Goal: Information Seeking & Learning: Learn about a topic

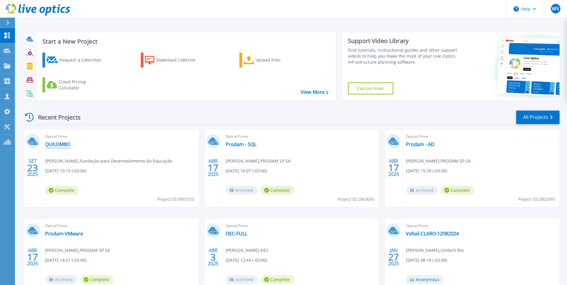
click at [58, 145] on link "QUILOMBO" at bounding box center [57, 144] width 25 height 6
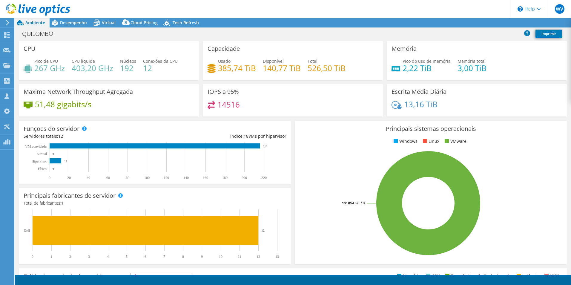
click at [299, 103] on div "14516" at bounding box center [293, 107] width 171 height 13
click at [472, 65] on h4 "3,00 TiB" at bounding box center [472, 68] width 29 height 7
click at [340, 105] on div "14516" at bounding box center [293, 107] width 171 height 13
click at [271, 96] on div "IOPS a 95% 14516" at bounding box center [293, 100] width 180 height 33
click at [300, 102] on div "14516" at bounding box center [293, 107] width 171 height 13
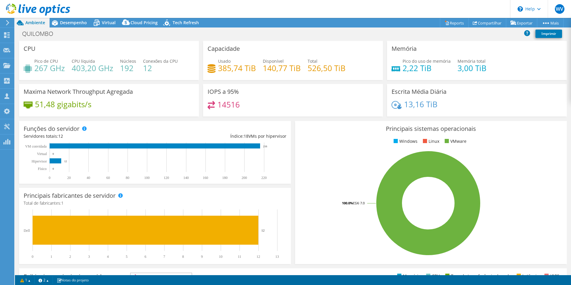
click at [278, 106] on div "14516" at bounding box center [293, 107] width 171 height 13
click at [296, 126] on div "Principais sistemas operacionais Windows Linux VMware 100.0% ESXi 7.0" at bounding box center [431, 192] width 272 height 143
click at [291, 116] on div "IOPS a 95% 14516" at bounding box center [293, 102] width 184 height 36
click at [77, 26] on div "Desempenho" at bounding box center [71, 23] width 42 height 10
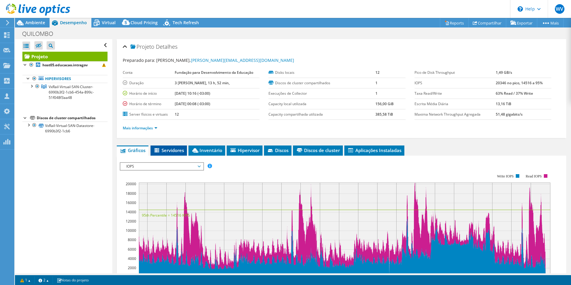
click at [180, 151] on span "Servidores" at bounding box center [169, 150] width 30 height 6
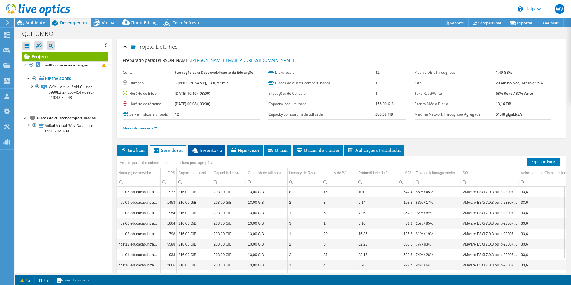
click at [199, 147] on li "Inventário" at bounding box center [206, 150] width 37 height 10
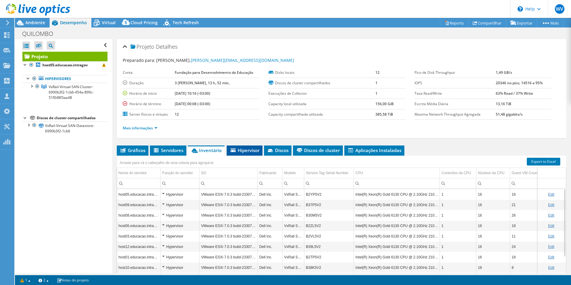
click at [249, 152] on span "Hipervisor" at bounding box center [245, 150] width 30 height 6
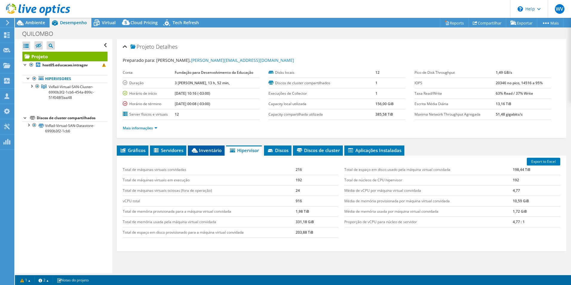
click at [197, 149] on icon at bounding box center [195, 150] width 6 height 4
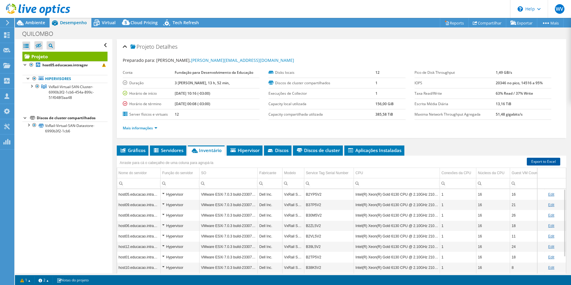
click at [527, 161] on link "Export to Excel" at bounding box center [543, 162] width 33 height 8
click at [474, 145] on div "Projeto Detalhes Preparado para: [PERSON_NAME], [PERSON_NAME][EMAIL_ADDRESS][DO…" at bounding box center [341, 172] width 459 height 266
click at [128, 149] on span "Gráficos" at bounding box center [133, 150] width 26 height 6
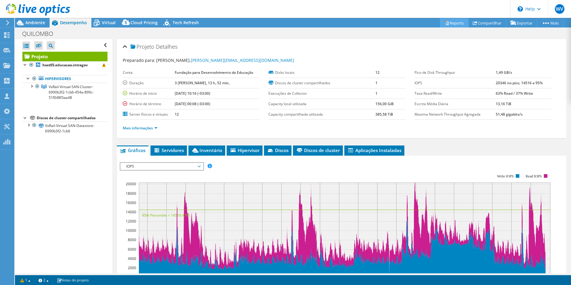
click at [456, 22] on link "Reports" at bounding box center [454, 22] width 29 height 9
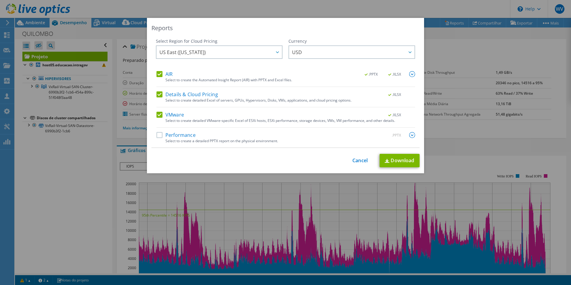
click at [177, 137] on label "Performance" at bounding box center [176, 135] width 39 height 6
click at [0, 0] on input "Performance" at bounding box center [0, 0] width 0 height 0
click at [181, 94] on label "Details & Cloud Pricing" at bounding box center [188, 94] width 62 height 6
click at [0, 0] on input "Details & Cloud Pricing" at bounding box center [0, 0] width 0 height 0
click at [235, 50] on span "US East ([US_STATE])" at bounding box center [221, 52] width 122 height 12
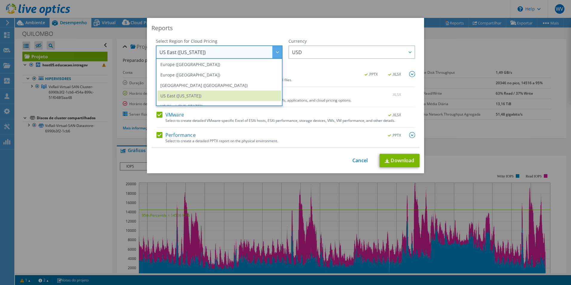
scroll to position [81, 0]
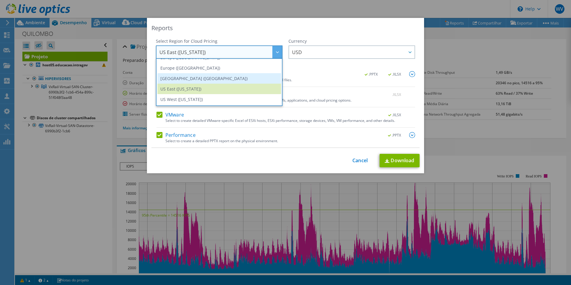
click at [225, 77] on li "[GEOGRAPHIC_DATA] ([GEOGRAPHIC_DATA])" at bounding box center [219, 78] width 124 height 10
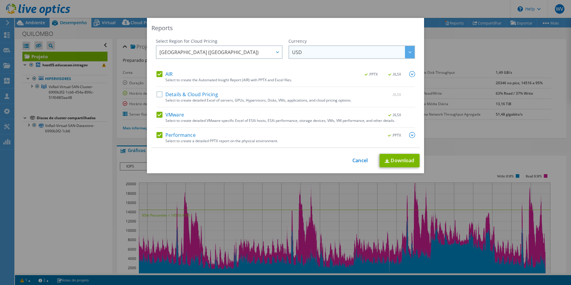
click at [325, 56] on span "USD" at bounding box center [353, 52] width 122 height 12
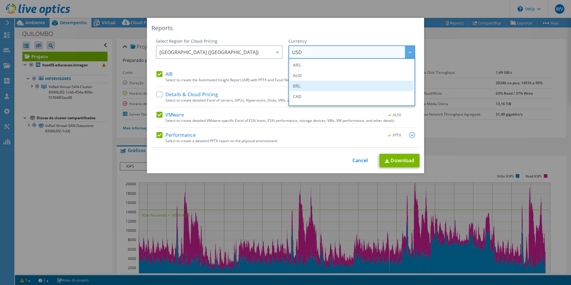
click at [291, 88] on li "BRL" at bounding box center [352, 86] width 124 height 10
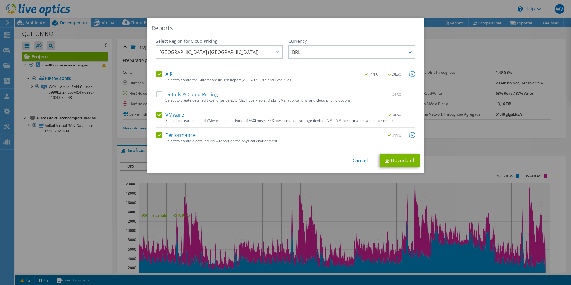
click at [309, 31] on div "Reports" at bounding box center [285, 28] width 268 height 8
click at [408, 160] on link "Download" at bounding box center [400, 160] width 40 height 13
drag, startPoint x: 264, startPoint y: 159, endPoint x: 272, endPoint y: 160, distance: 7.5
click at [265, 159] on div "This process may take a while, please wait... Cancel Download" at bounding box center [285, 160] width 268 height 13
click at [354, 162] on link "Cancel" at bounding box center [359, 161] width 15 height 6
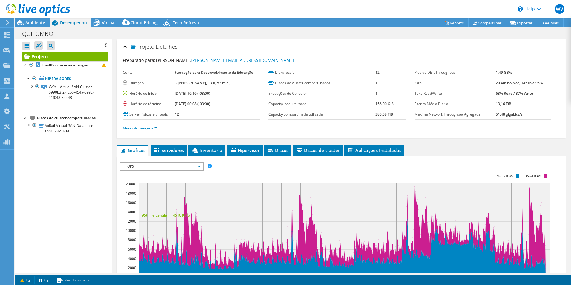
click at [400, 57] on div "Preparado para: [PERSON_NAME], [PERSON_NAME][EMAIL_ADDRESS][DOMAIN_NAME]" at bounding box center [342, 60] width 438 height 7
click at [521, 84] on b "20346 no pico, 14516 a 95%" at bounding box center [519, 82] width 47 height 5
drag, startPoint x: 487, startPoint y: 83, endPoint x: 540, endPoint y: 85, distance: 52.9
click at [540, 85] on tr "IOPS 20346 no pico, 14516 a 95%" at bounding box center [483, 83] width 137 height 10
drag, startPoint x: 540, startPoint y: 85, endPoint x: 515, endPoint y: 110, distance: 35.5
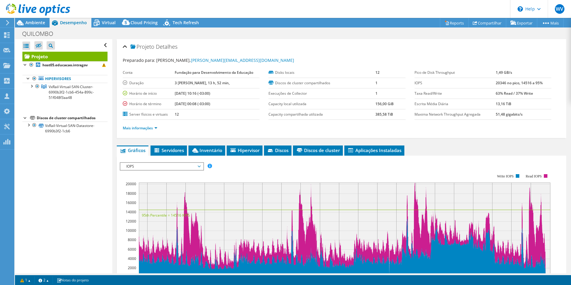
click at [515, 110] on td "51,48 gigabits/s" at bounding box center [523, 114] width 55 height 10
click at [519, 113] on td "51,48 gigabits/s" at bounding box center [523, 114] width 55 height 10
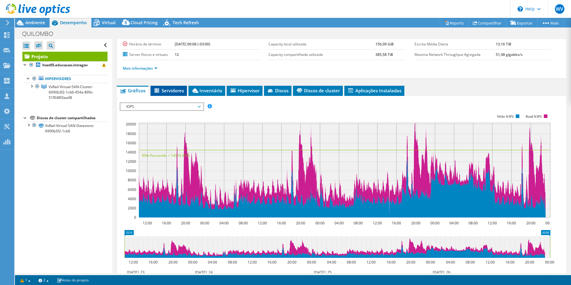
click at [176, 91] on span "Servidores" at bounding box center [169, 91] width 30 height 6
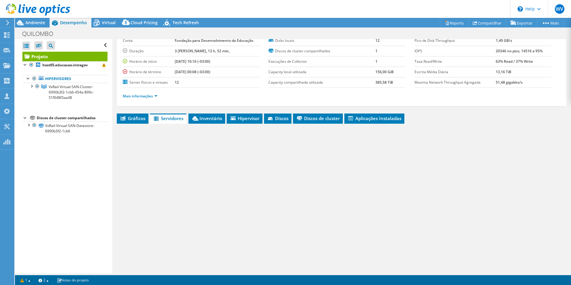
scroll to position [32, 0]
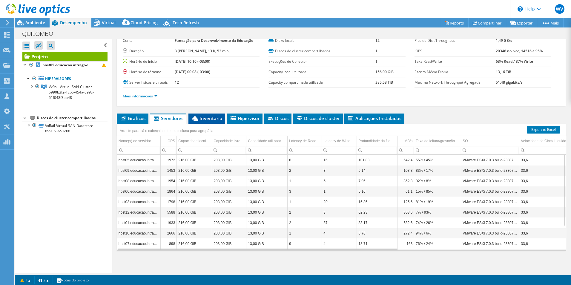
click at [213, 117] on span "Inventário" at bounding box center [206, 118] width 31 height 6
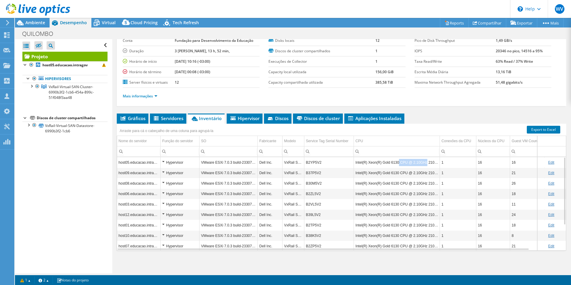
drag, startPoint x: 423, startPoint y: 165, endPoint x: 398, endPoint y: 165, distance: 25.7
click at [398, 165] on td "Intel(R) Xeon(R) Gold 6130 CPU @ 2.10GHz 210 GHz" at bounding box center [397, 162] width 86 height 10
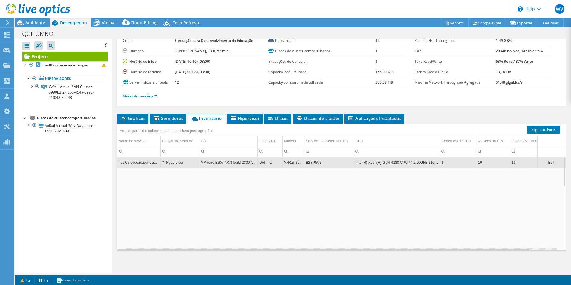
click at [384, 163] on td "Intel(R) Xeon(R) Gold 6130 CPU @ 2.10GHz 210 GHz" at bounding box center [397, 162] width 86 height 10
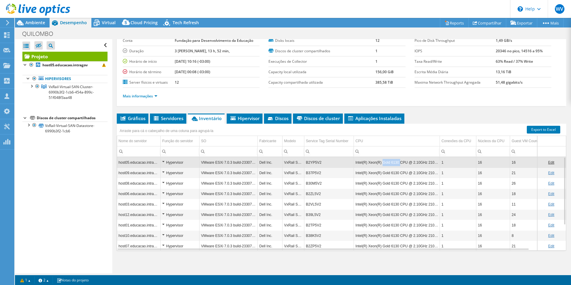
drag, startPoint x: 398, startPoint y: 164, endPoint x: 382, endPoint y: 167, distance: 16.3
click at [382, 167] on td "Intel(R) Xeon(R) Gold 6130 CPU @ 2.10GHz 210 GHz" at bounding box center [397, 162] width 86 height 10
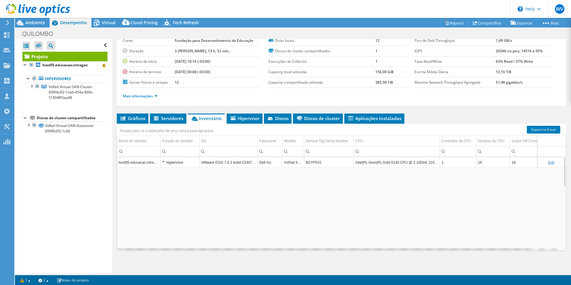
copy td "Gold 6130"
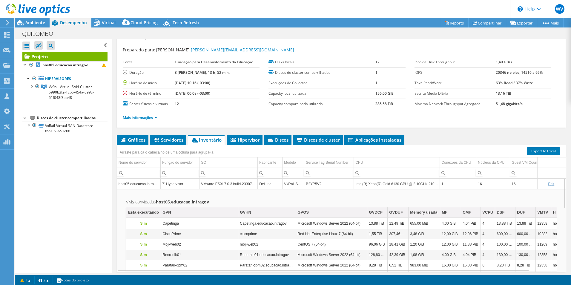
scroll to position [0, 0]
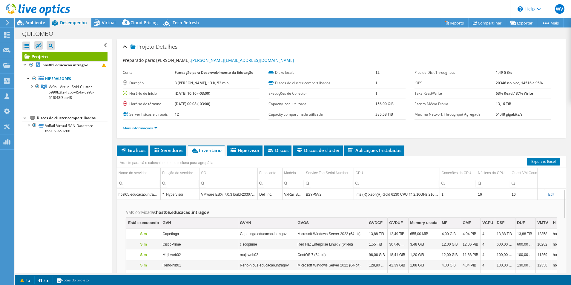
drag, startPoint x: 37, startPoint y: 25, endPoint x: 39, endPoint y: 32, distance: 7.7
click at [37, 25] on span "Ambiente" at bounding box center [35, 23] width 20 height 6
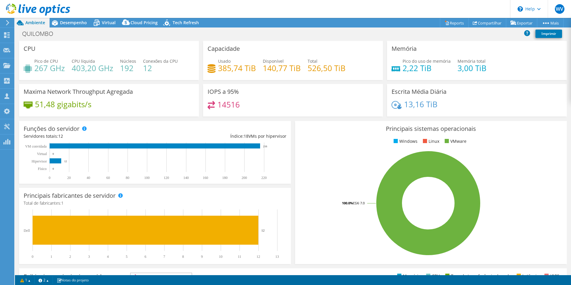
click at [79, 66] on h4 "403,20 GHz" at bounding box center [93, 68] width 42 height 7
click at [137, 76] on div "Pico de CPU 267 GHz CPU líquida 403,20 GHz Núcleos 192 Conexões da CPU 12" at bounding box center [109, 67] width 171 height 19
